Goal: Information Seeking & Learning: Learn about a topic

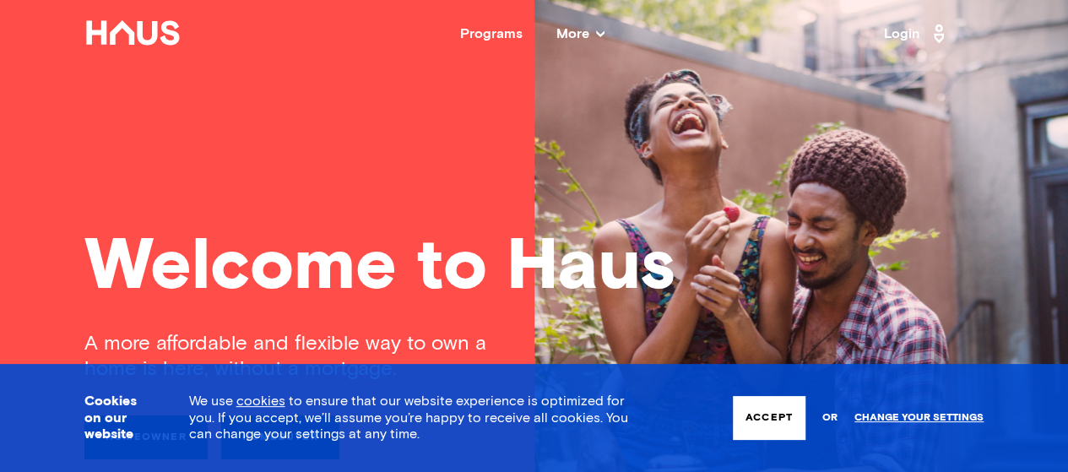
click at [483, 35] on div "Programs" at bounding box center [491, 34] width 63 height 14
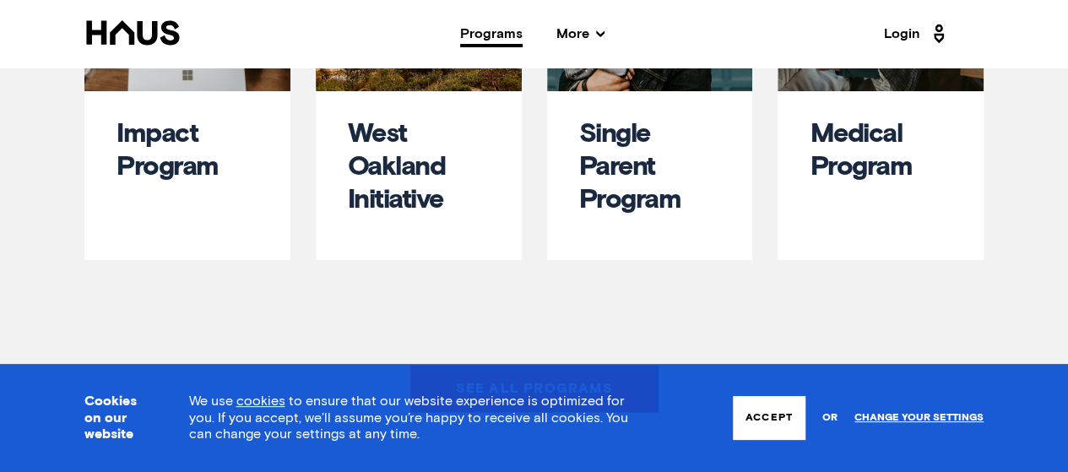
scroll to position [591, 0]
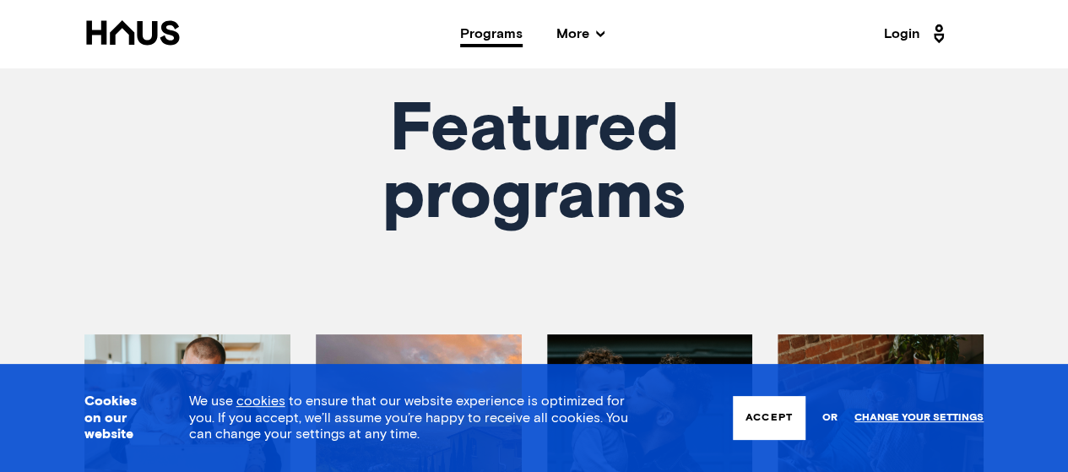
click at [596, 31] on icon at bounding box center [600, 34] width 8 height 8
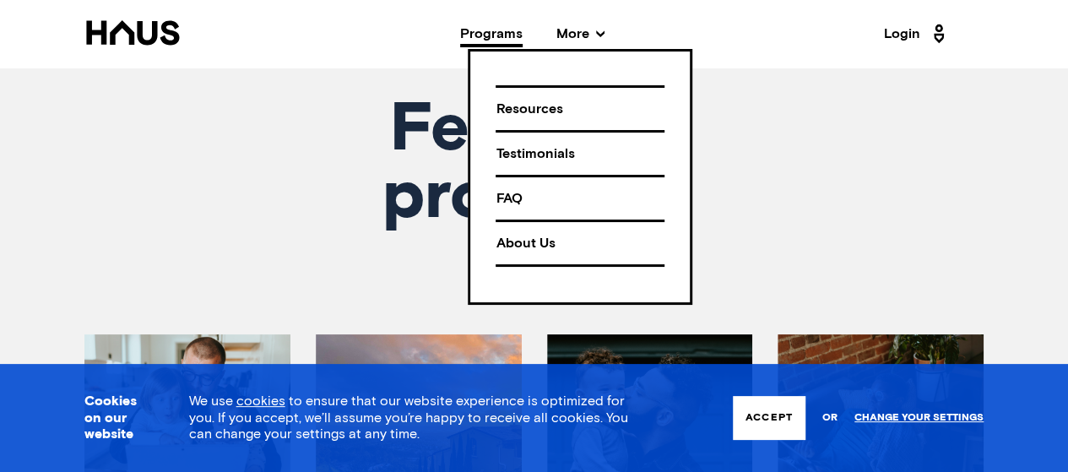
click at [127, 37] on icon at bounding box center [132, 32] width 97 height 25
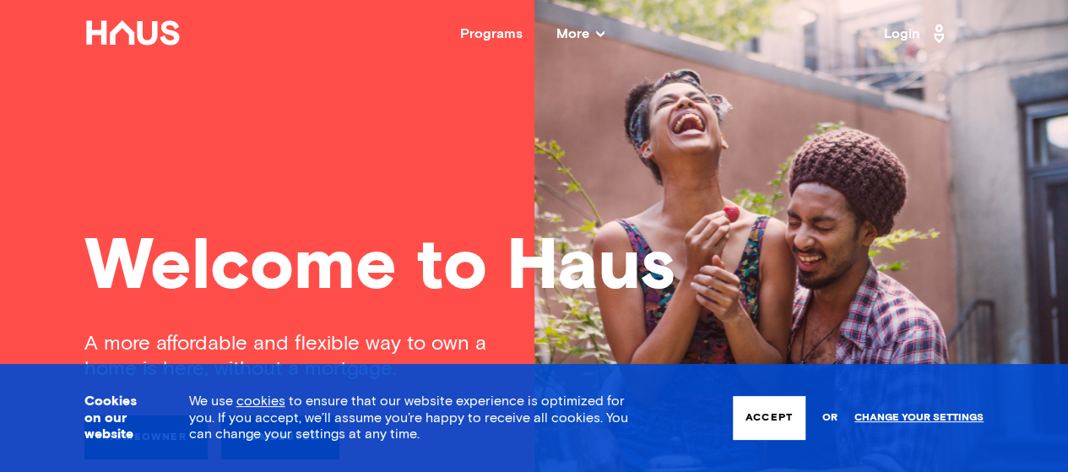
click at [591, 33] on span "More" at bounding box center [581, 34] width 48 height 14
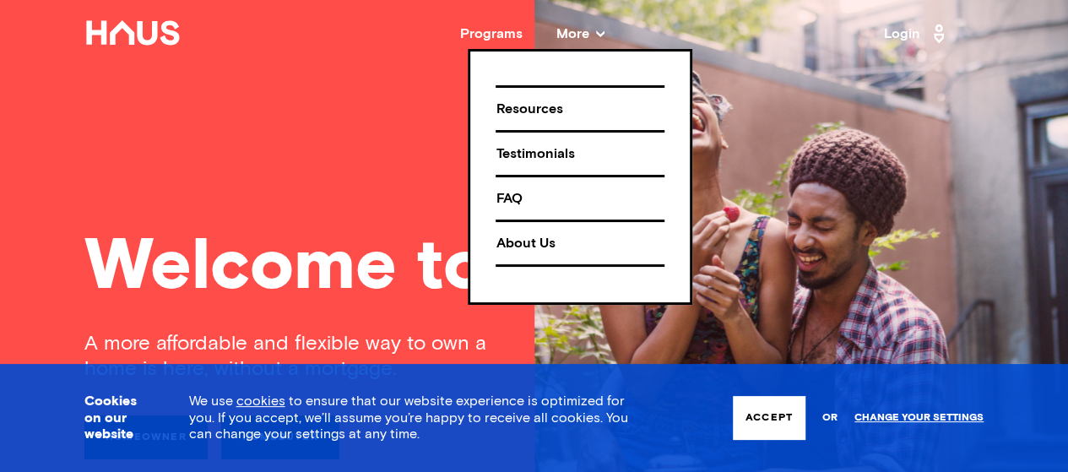
click at [570, 196] on div "FAQ" at bounding box center [580, 199] width 169 height 30
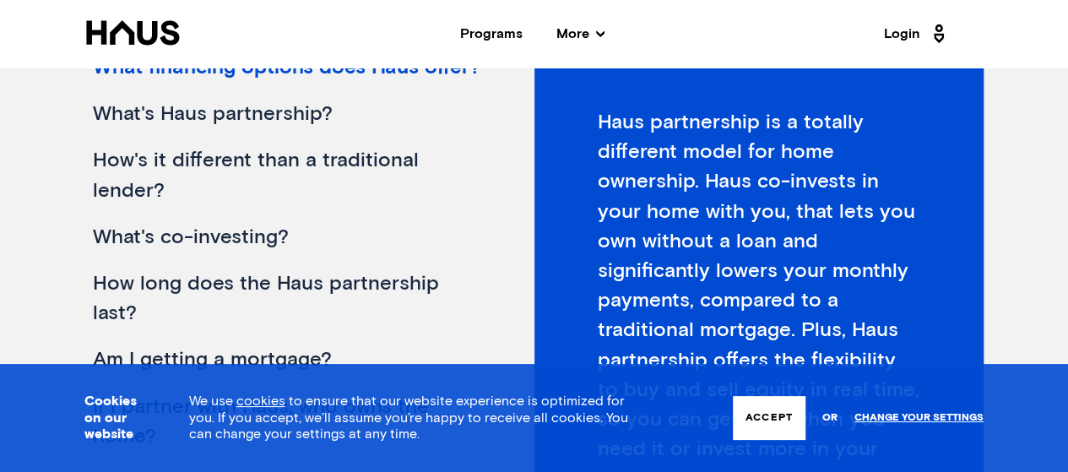
scroll to position [422, 0]
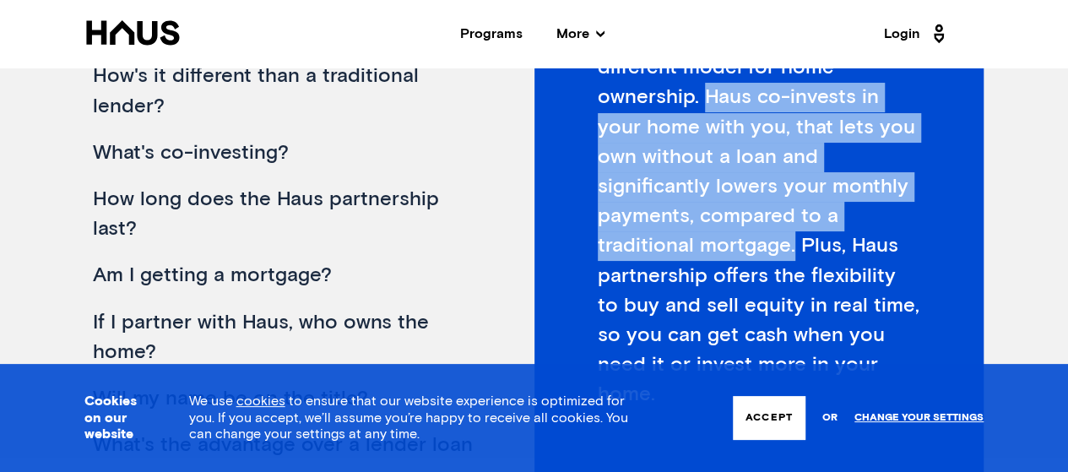
drag, startPoint x: 703, startPoint y: 97, endPoint x: 689, endPoint y: 251, distance: 154.3
click at [689, 251] on div "Haus partnership is a totally different model for home ownership. Haus co-inves…" at bounding box center [760, 219] width 450 height 519
copy div "Haus co-invests in your home with you, that lets you own without a loan and sig…"
